Goal: Information Seeking & Learning: Learn about a topic

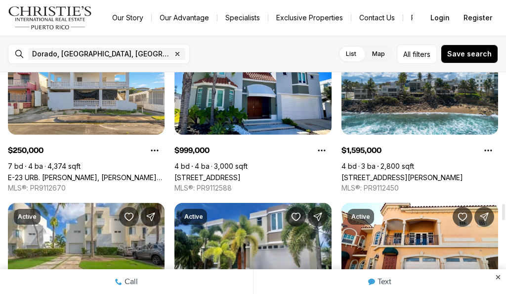
scroll to position [1787, 0]
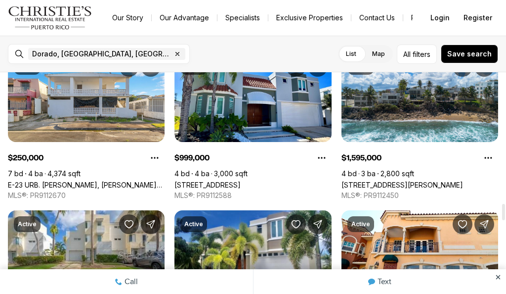
click at [418, 180] on link "[STREET_ADDRESS][PERSON_NAME]" at bounding box center [403, 184] width 122 height 8
click at [415, 180] on link "[STREET_ADDRESS][PERSON_NAME]" at bounding box center [403, 184] width 122 height 8
click at [405, 180] on link "[STREET_ADDRESS][PERSON_NAME]" at bounding box center [403, 184] width 122 height 8
click at [411, 180] on link "[STREET_ADDRESS][PERSON_NAME]" at bounding box center [403, 184] width 122 height 8
click at [401, 180] on link "[STREET_ADDRESS][PERSON_NAME]" at bounding box center [403, 184] width 122 height 8
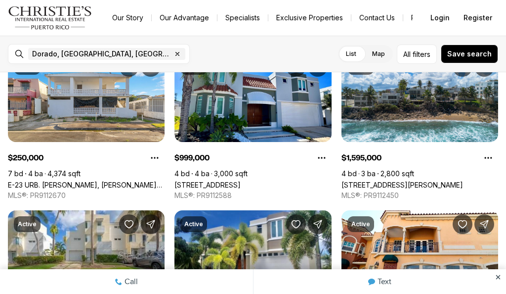
click at [403, 180] on link "[STREET_ADDRESS][PERSON_NAME]" at bounding box center [403, 184] width 122 height 8
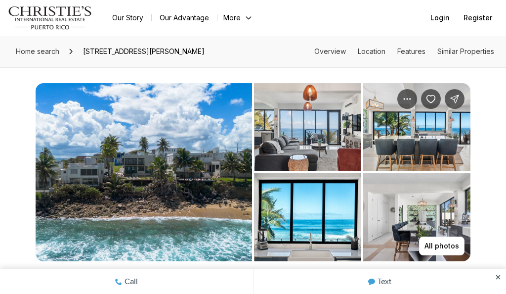
click at [176, 185] on img "View image gallery" at bounding box center [144, 172] width 217 height 178
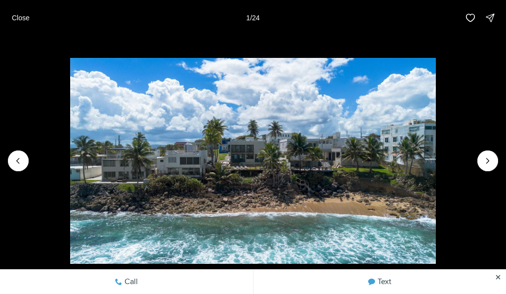
click at [491, 164] on icon "Next slide" at bounding box center [488, 161] width 10 height 10
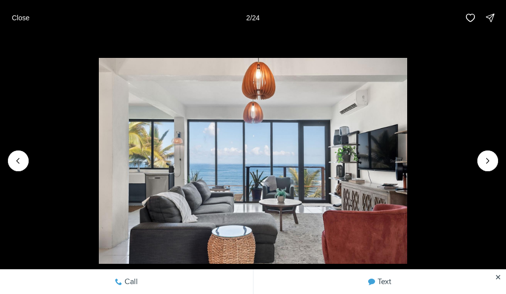
click at [491, 156] on icon "Next slide" at bounding box center [488, 161] width 10 height 10
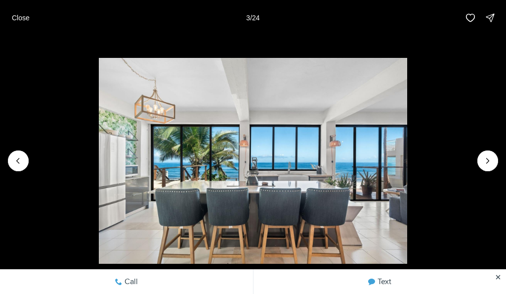
click at [491, 164] on icon "Next slide" at bounding box center [488, 161] width 10 height 10
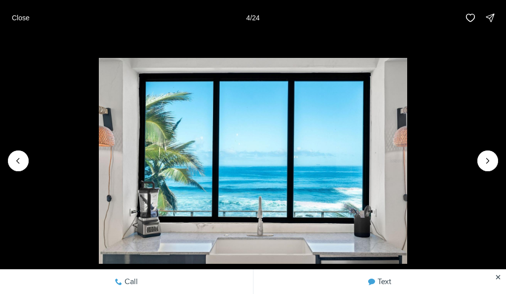
click at [492, 158] on icon "Next slide" at bounding box center [488, 161] width 10 height 10
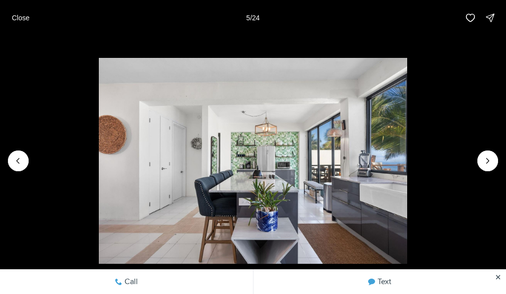
click at [492, 158] on icon "Next slide" at bounding box center [488, 161] width 10 height 10
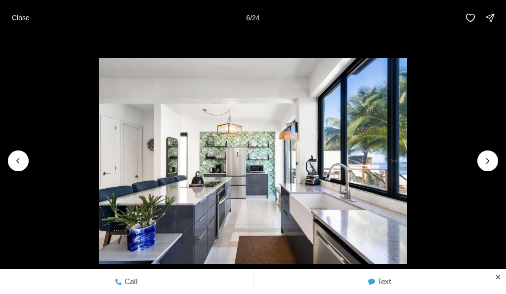
click at [407, 161] on img "6 of 24" at bounding box center [253, 161] width 309 height 206
click at [491, 156] on icon "Next slide" at bounding box center [488, 161] width 10 height 10
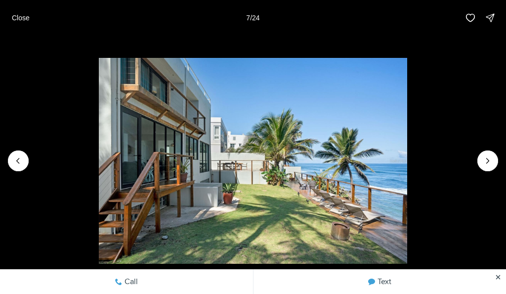
click at [491, 165] on icon "Next slide" at bounding box center [488, 161] width 10 height 10
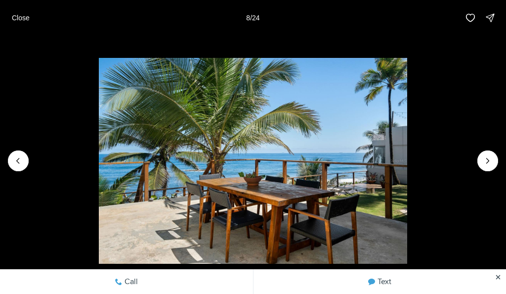
click at [485, 165] on icon "Next slide" at bounding box center [488, 161] width 10 height 10
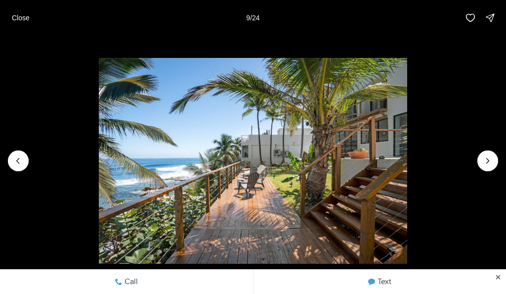
click at [407, 173] on img "9 of 24" at bounding box center [253, 161] width 309 height 206
click at [491, 162] on icon "Next slide" at bounding box center [488, 161] width 10 height 10
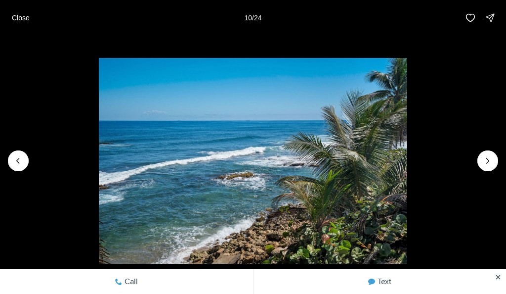
click at [496, 159] on button "Next slide" at bounding box center [488, 160] width 21 height 21
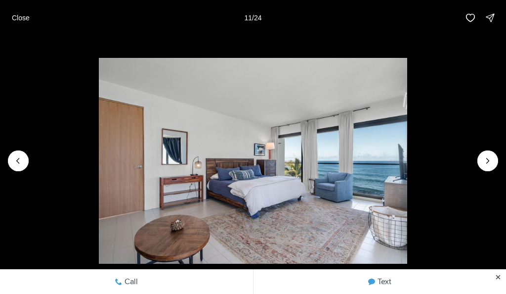
click at [492, 157] on icon "Next slide" at bounding box center [488, 161] width 10 height 10
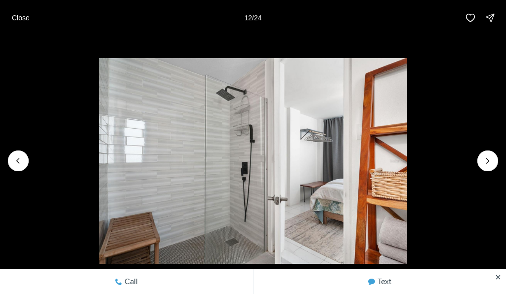
click at [492, 161] on icon "Next slide" at bounding box center [488, 161] width 10 height 10
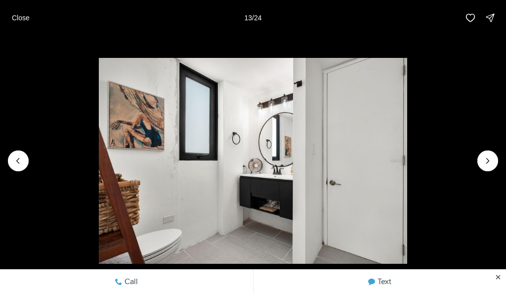
click at [407, 170] on img "13 of 24" at bounding box center [253, 161] width 309 height 206
click at [492, 159] on icon "Next slide" at bounding box center [488, 161] width 10 height 10
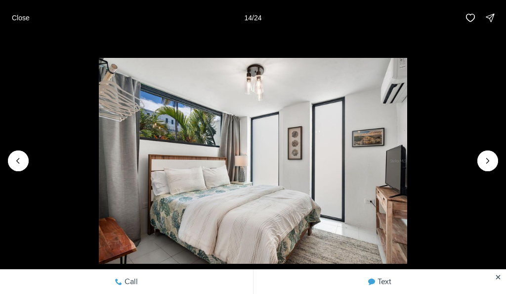
click at [492, 163] on icon "Next slide" at bounding box center [488, 161] width 10 height 10
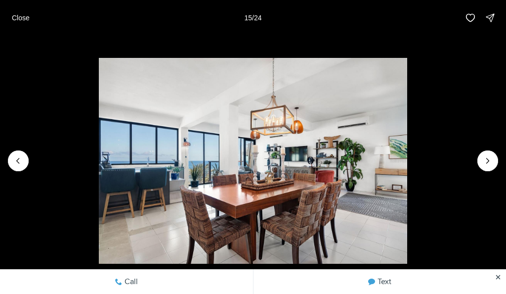
click at [491, 160] on icon "Next slide" at bounding box center [488, 161] width 10 height 10
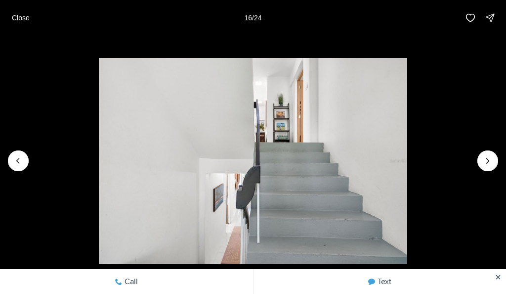
click at [492, 162] on icon "Next slide" at bounding box center [488, 161] width 10 height 10
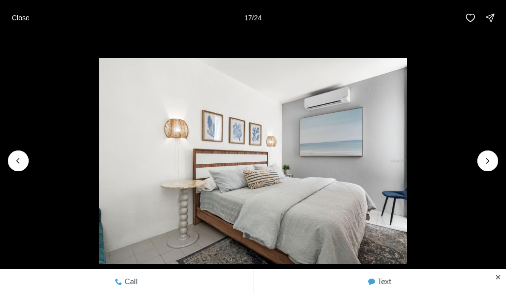
click at [498, 162] on button "Next slide" at bounding box center [488, 160] width 21 height 21
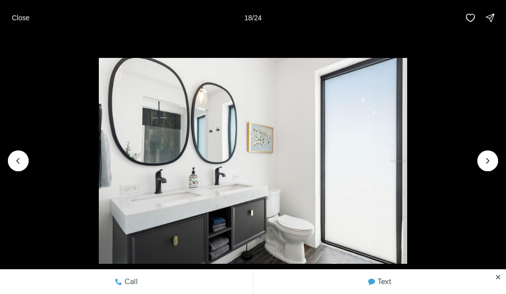
click at [407, 165] on img "18 of 24" at bounding box center [253, 161] width 309 height 206
click at [492, 158] on icon "Next slide" at bounding box center [488, 161] width 10 height 10
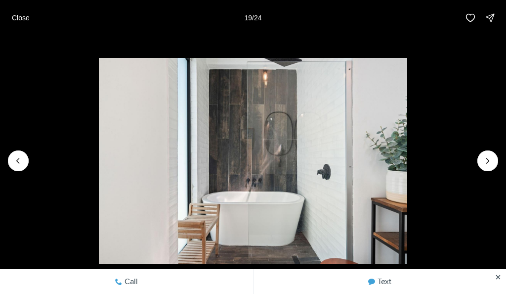
click at [491, 156] on icon "Next slide" at bounding box center [488, 161] width 10 height 10
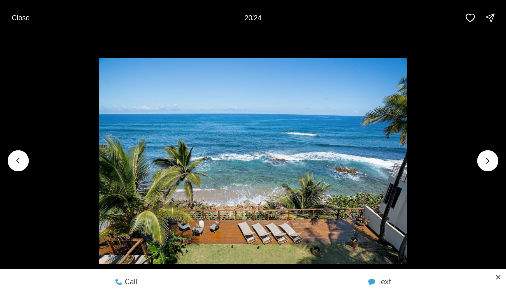
click at [492, 161] on icon "Next slide" at bounding box center [488, 161] width 10 height 10
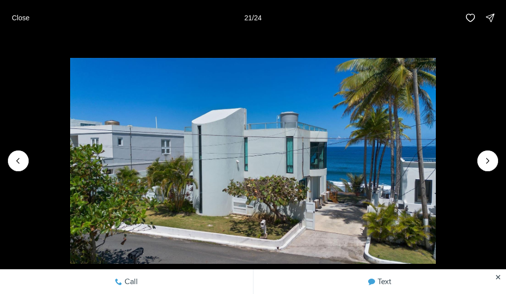
click at [492, 158] on icon "Next slide" at bounding box center [488, 161] width 10 height 10
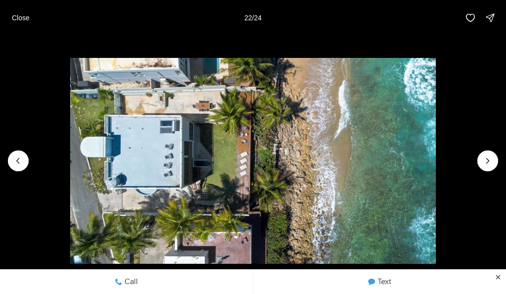
click at [491, 165] on icon "Next slide" at bounding box center [488, 161] width 10 height 10
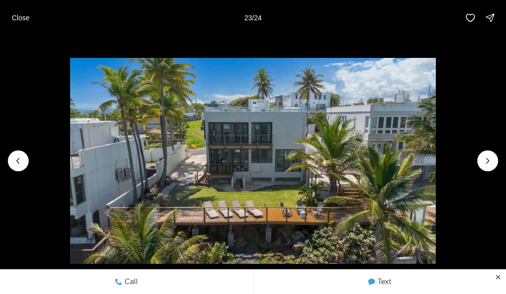
click at [490, 163] on icon "Next slide" at bounding box center [488, 161] width 10 height 10
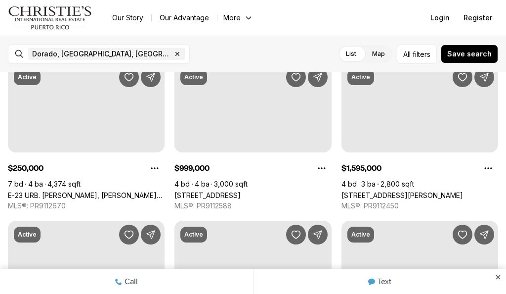
scroll to position [1776, 0]
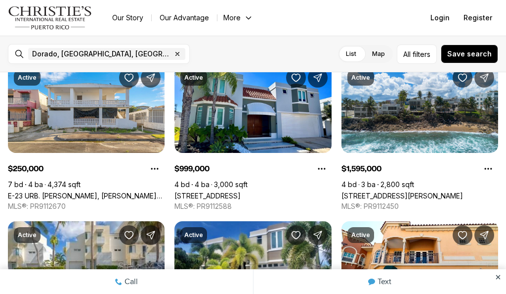
click at [497, 164] on button "Property options" at bounding box center [489, 169] width 20 height 20
click at [452, 191] on link "[STREET_ADDRESS][PERSON_NAME]" at bounding box center [403, 195] width 122 height 8
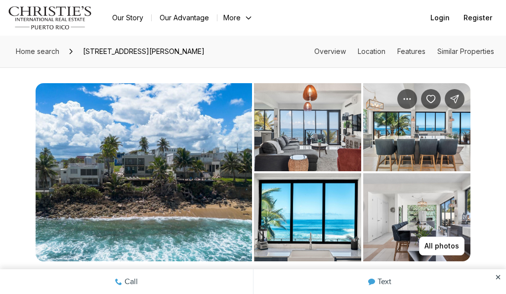
click at [371, 47] on link "Location" at bounding box center [372, 51] width 28 height 8
